Goal: Information Seeking & Learning: Compare options

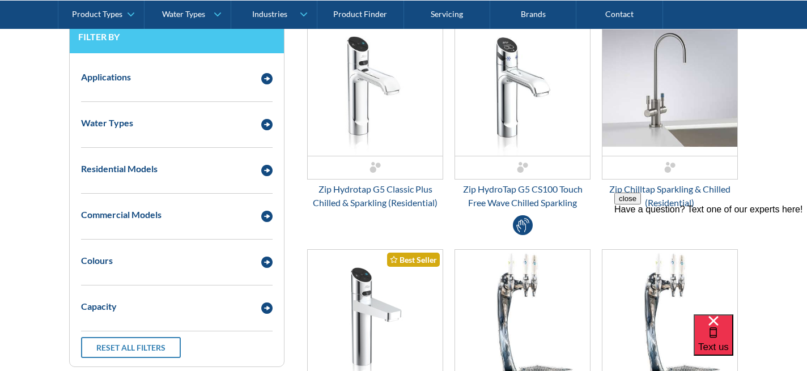
scroll to position [535, 0]
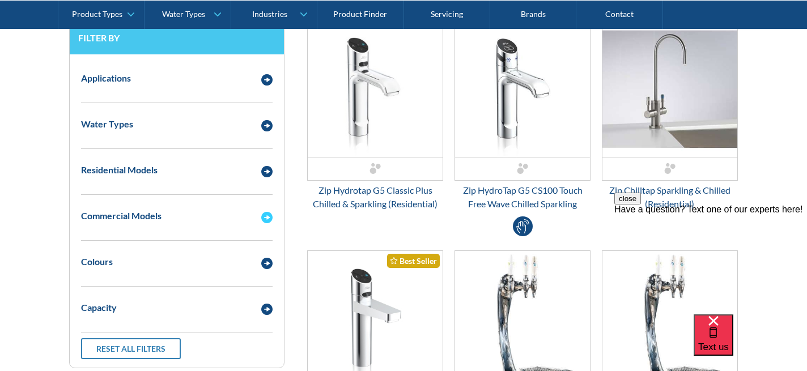
click at [267, 215] on img "Email Form 3" at bounding box center [266, 217] width 11 height 11
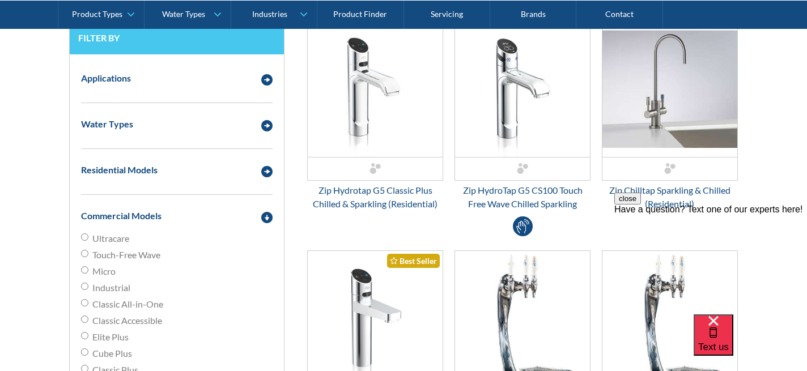
click at [87, 300] on input "Classic All-in-One" at bounding box center [84, 302] width 7 height 7
radio input "true"
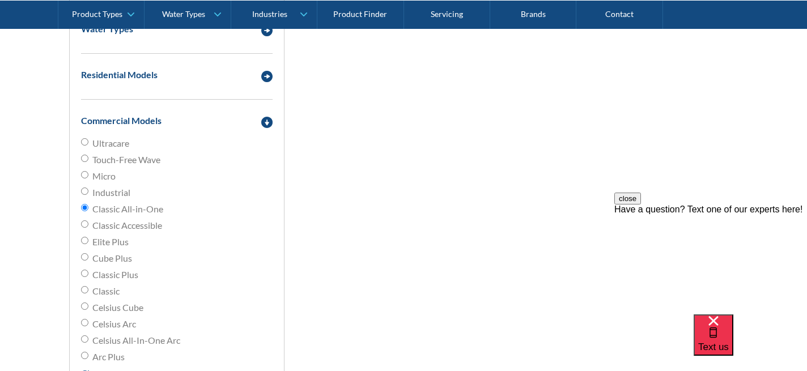
scroll to position [631, 0]
click at [81, 271] on input "Classic Plus" at bounding box center [84, 272] width 7 height 7
radio input "true"
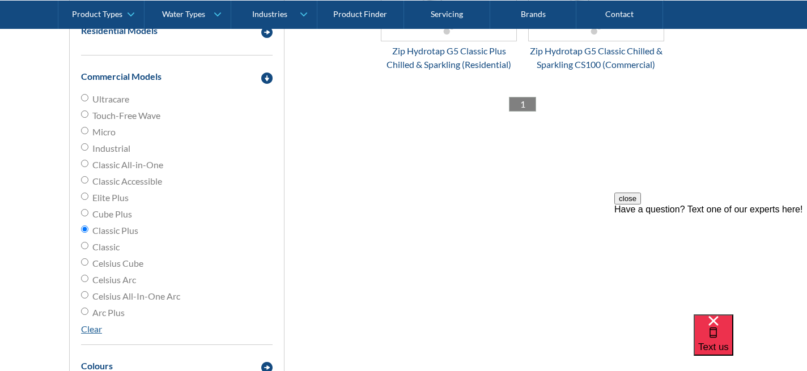
scroll to position [675, 0]
click at [86, 244] on input "Classic" at bounding box center [84, 244] width 7 height 7
radio input "true"
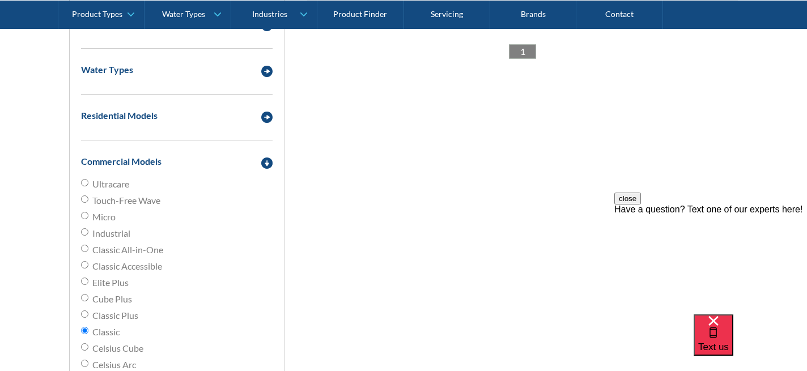
scroll to position [593, 0]
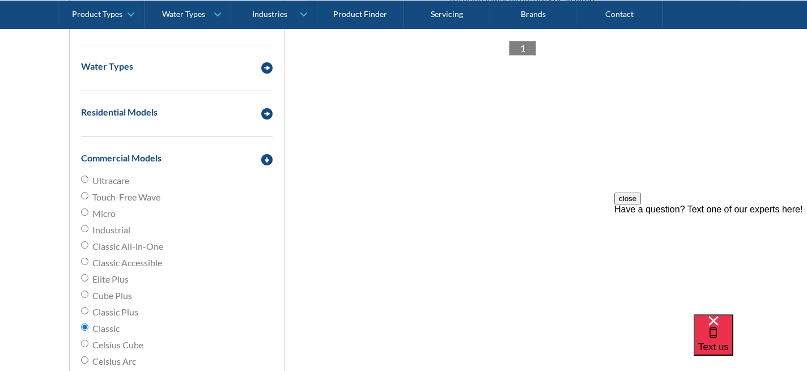
click at [84, 177] on input "Ultracare" at bounding box center [84, 179] width 7 height 7
radio input "true"
click at [84, 198] on input "Touch-Free Wave" at bounding box center [84, 195] width 7 height 7
radio input "true"
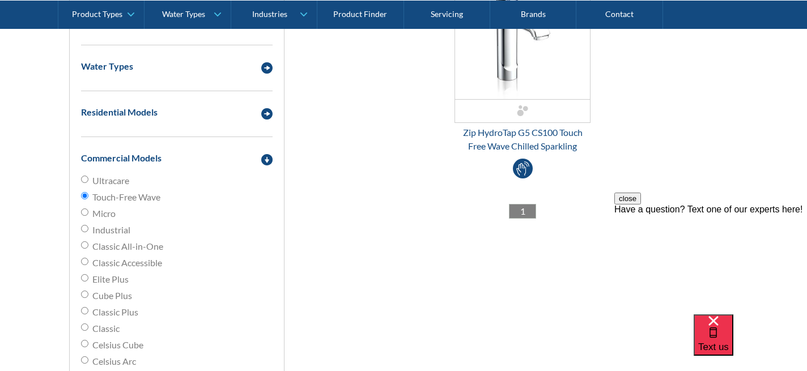
click at [84, 213] on input "Micro" at bounding box center [84, 212] width 7 height 7
radio input "true"
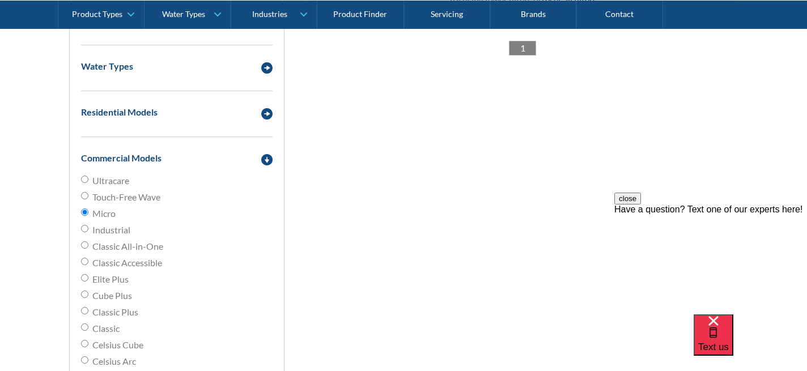
click at [86, 230] on input "Industrial" at bounding box center [84, 228] width 7 height 7
radio input "true"
click at [84, 263] on input "Classic Accessible" at bounding box center [84, 261] width 7 height 7
radio input "true"
click at [86, 278] on input "Elite Plus" at bounding box center [84, 277] width 7 height 7
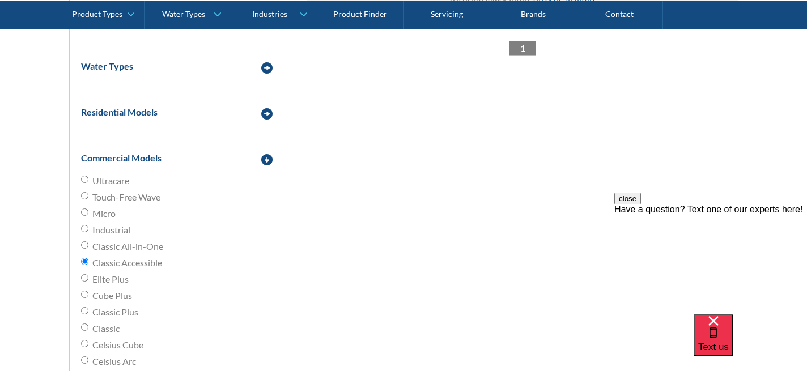
radio input "true"
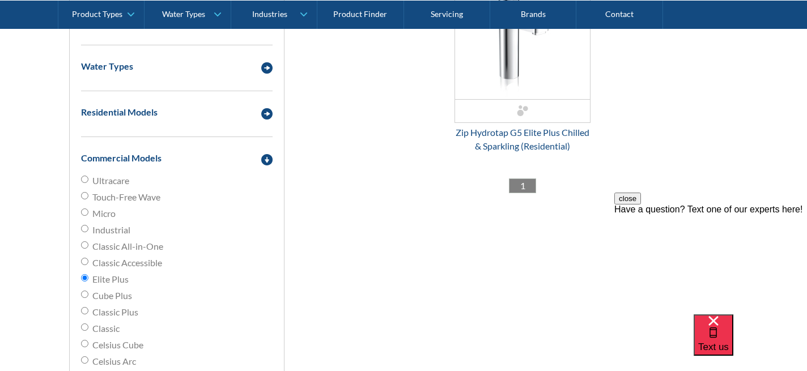
click at [85, 295] on input "Cube Plus" at bounding box center [84, 294] width 7 height 7
radio input "true"
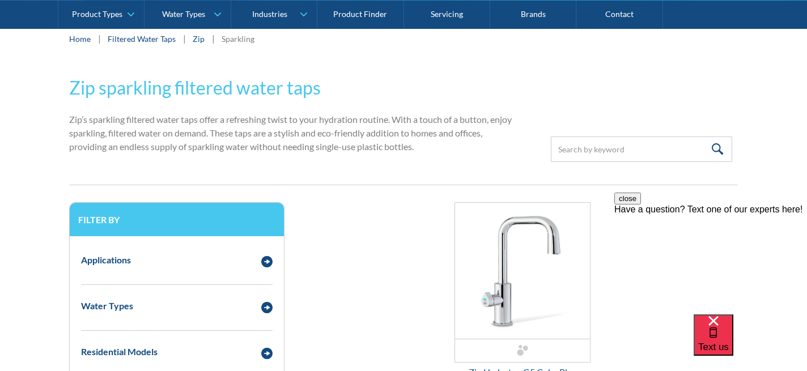
scroll to position [356, 0]
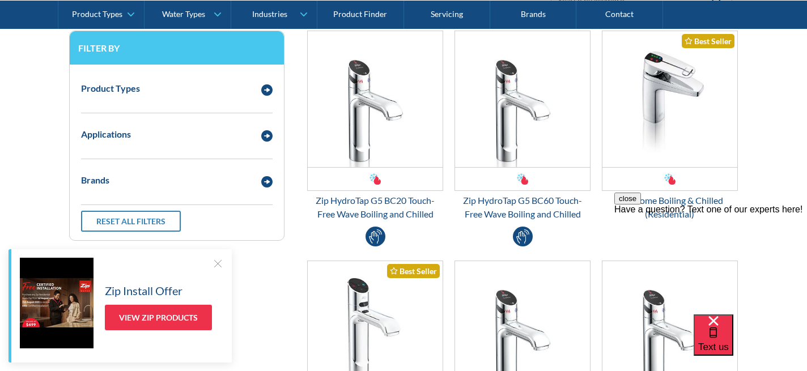
scroll to position [299, 0]
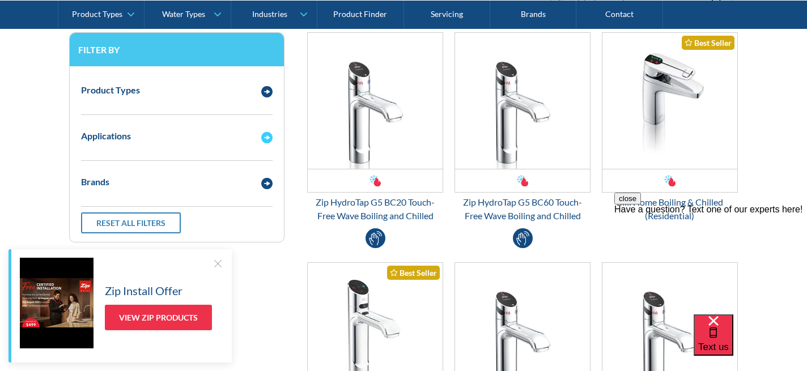
click at [265, 138] on img "Email Form 3" at bounding box center [266, 137] width 11 height 11
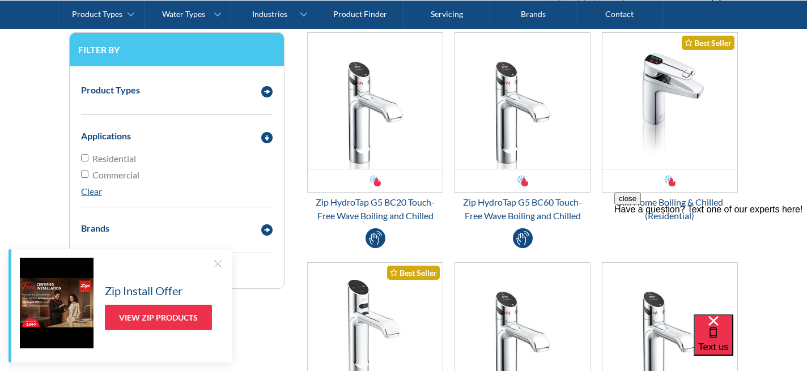
click at [87, 161] on input "Commercial" at bounding box center [84, 157] width 7 height 7
checkbox input "true"
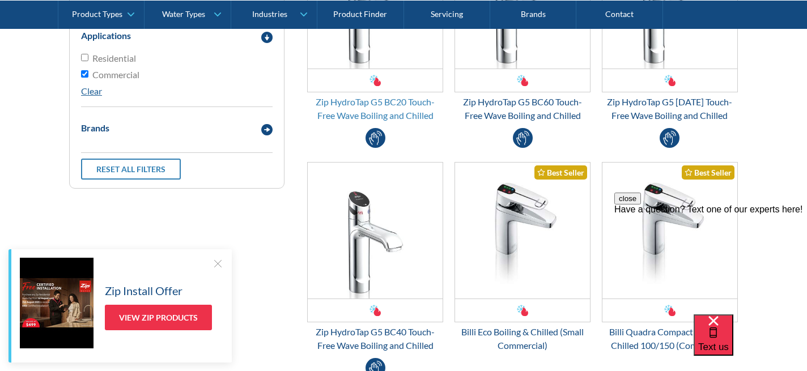
scroll to position [361, 0]
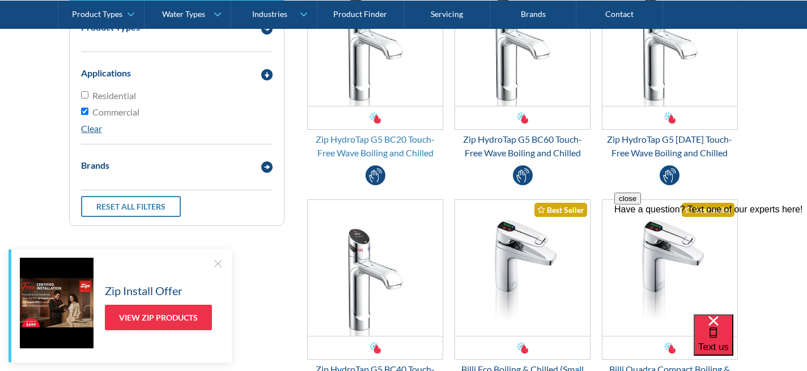
click at [367, 151] on div "Zip HydroTap G5 BC20 Touch-Free Wave Boiling and Chilled" at bounding box center [375, 146] width 136 height 27
click at [83, 96] on input "Residential" at bounding box center [84, 94] width 7 height 7
checkbox input "true"
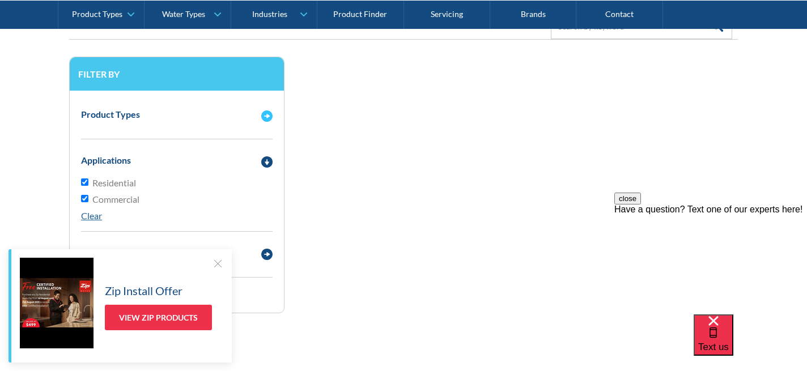
scroll to position [263, 0]
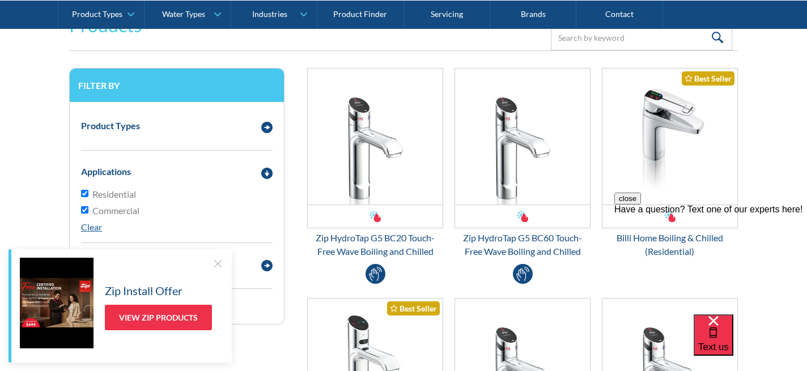
click at [83, 197] on input "Commercial" at bounding box center [84, 193] width 7 height 7
checkbox input "false"
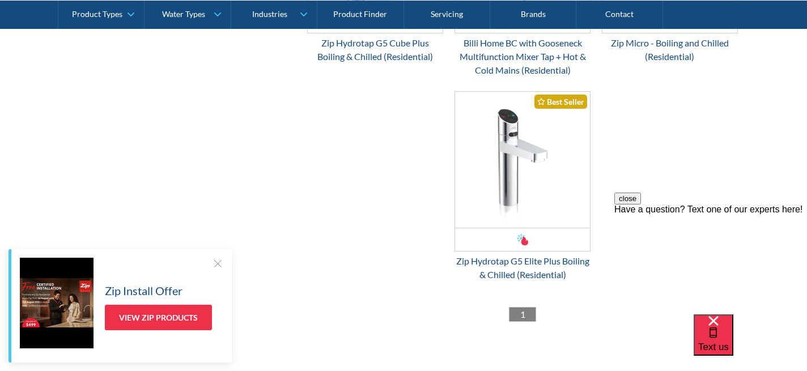
scroll to position [899, 0]
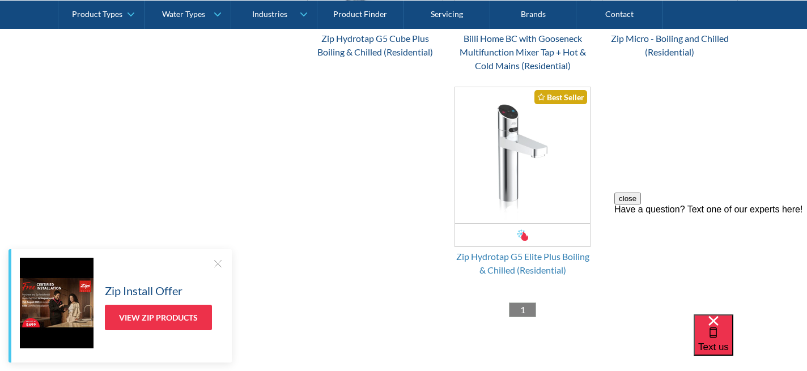
click at [517, 257] on div "Zip Hydrotap G5 Elite Plus Boiling & Chilled (Residential)" at bounding box center [522, 263] width 136 height 27
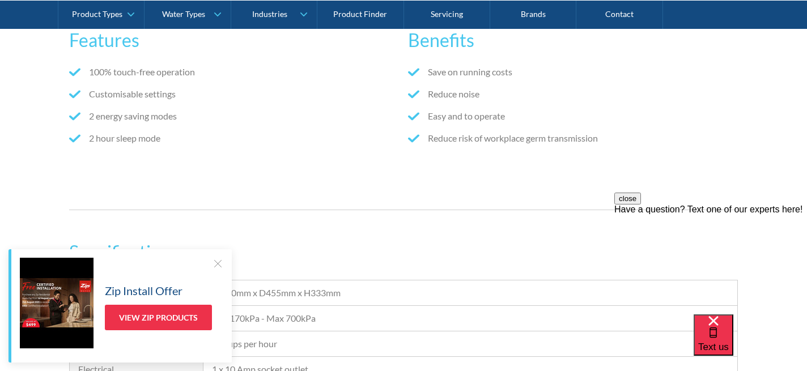
scroll to position [738, 0]
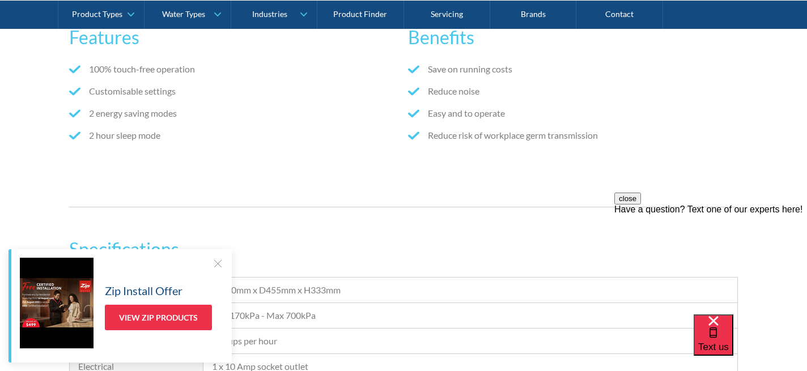
click at [219, 265] on div at bounding box center [217, 263] width 11 height 11
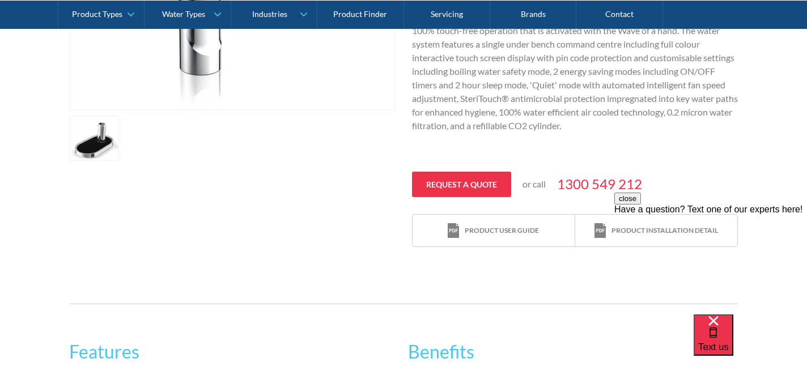
scroll to position [412, 0]
